Goal: Task Accomplishment & Management: Use online tool/utility

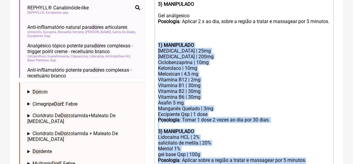
scroll to position [236, 0]
drag, startPoint x: 264, startPoint y: 83, endPoint x: 125, endPoint y: 127, distance: 145.5
click at [264, 77] on div "Meloxican | 4,5 mg" at bounding box center [244, 74] width 172 height 6
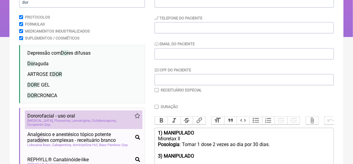
scroll to position [0, 0]
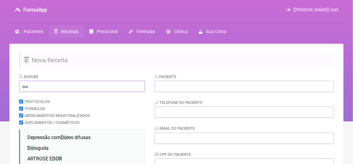
click at [32, 87] on input "dor" at bounding box center [82, 86] width 126 height 11
type input "d"
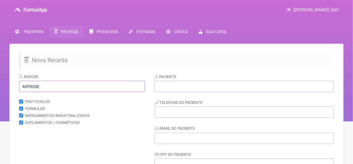
scroll to position [61, 0]
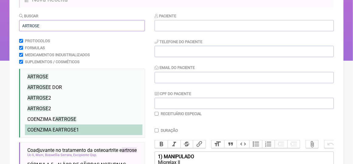
type input "ARTROSE"
click at [58, 128] on span "ARTROSE" at bounding box center [65, 130] width 21 height 6
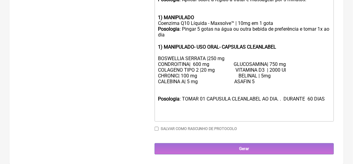
scroll to position [379, 0]
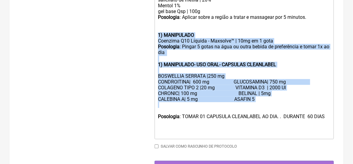
drag, startPoint x: 157, startPoint y: 47, endPoint x: 187, endPoint y: 124, distance: 82.7
click at [279, 62] on div "Posologia : Pingar 5 gotas na água ou outra bebida de preferência e tomar 1x ao…" at bounding box center [244, 53] width 172 height 18
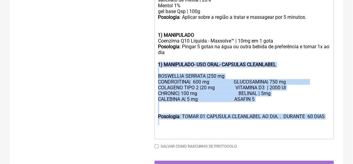
drag, startPoint x: 156, startPoint y: 77, endPoint x: 235, endPoint y: 140, distance: 101.7
type trix-editor "<lor><ipsumd>5) SITAMETCON</adipis></eli><sed>Doeiusmo TE</inc><utl><etdolo>Mag…"
copy trix-editor "1) MANIPULADO- USO ORAL- CAPSULAS CLEANLABEL BOSWELLIA SERRATA |250 mg CONDROIT…"
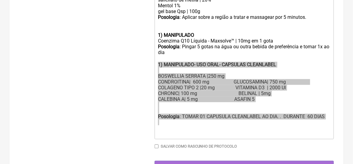
scroll to position [370, 0]
